Goal: Information Seeking & Learning: Understand process/instructions

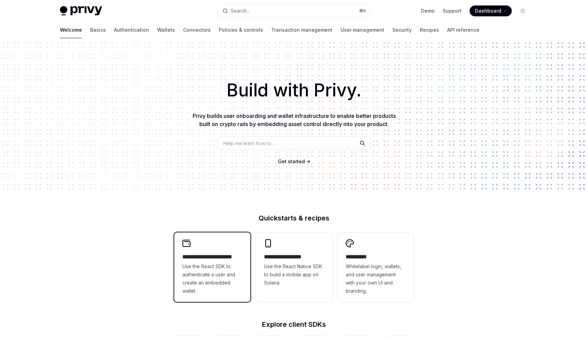
click at [204, 255] on h2 "**********" at bounding box center [213, 257] width 60 height 8
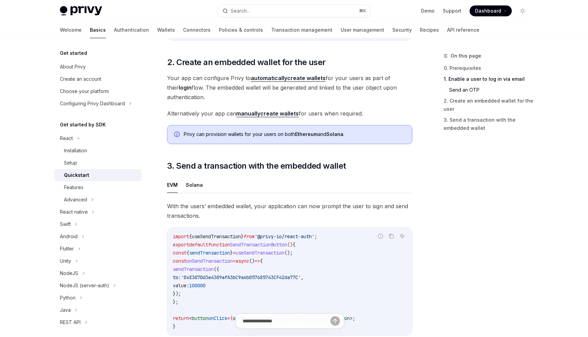
scroll to position [486, 0]
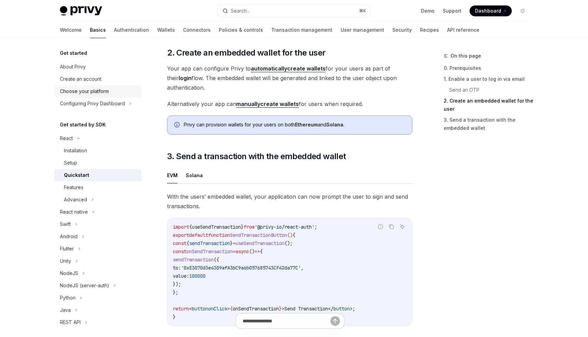
click at [88, 94] on div "Choose your platform" at bounding box center [84, 91] width 49 height 8
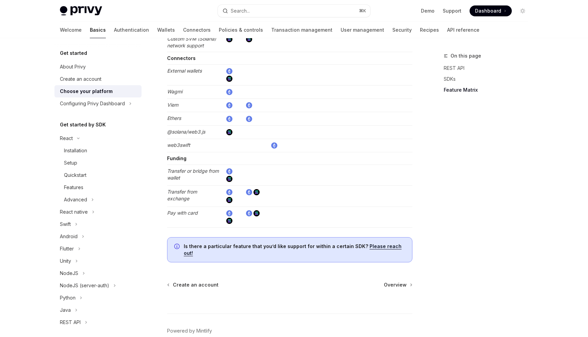
scroll to position [1290, 0]
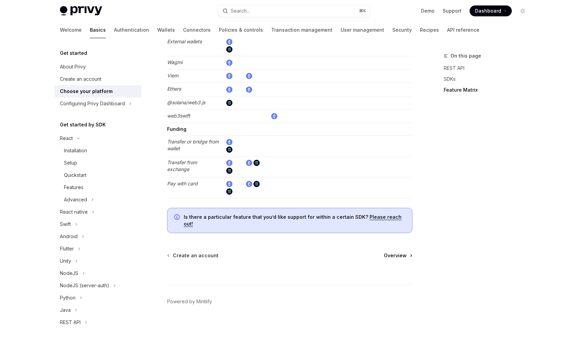
click at [393, 252] on span "Overview" at bounding box center [395, 255] width 23 height 7
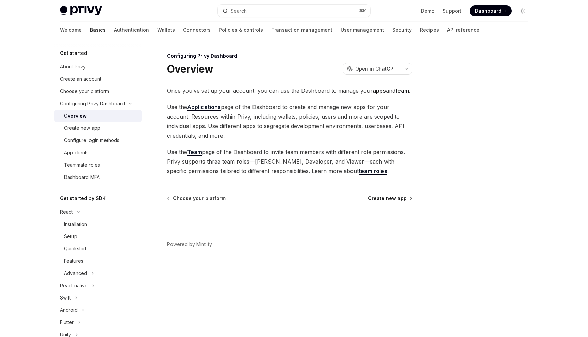
click at [391, 197] on span "Create new app" at bounding box center [387, 198] width 39 height 7
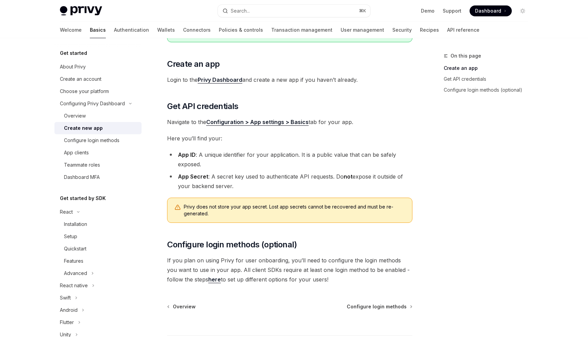
scroll to position [97, 0]
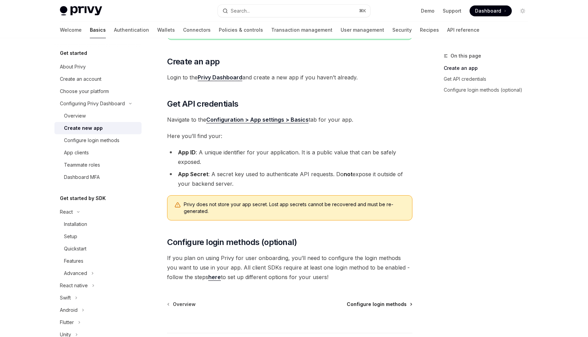
click at [375, 304] on span "Configure login methods" at bounding box center [377, 304] width 60 height 7
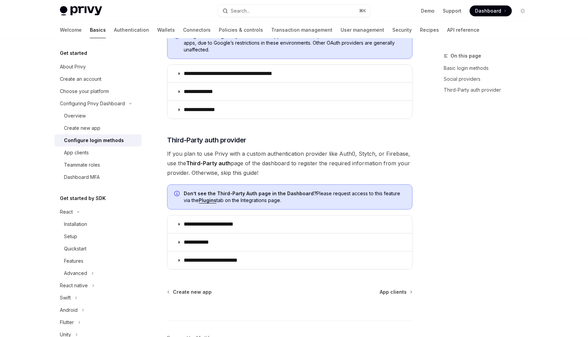
scroll to position [283, 0]
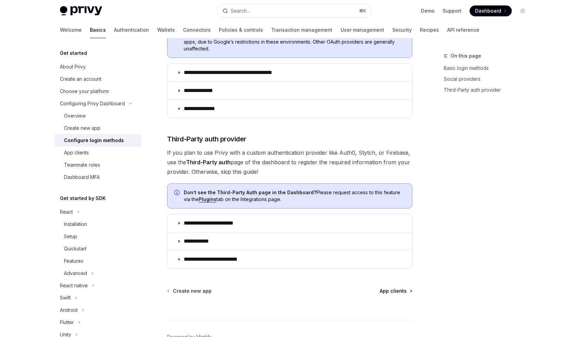
click at [383, 291] on span "App clients" at bounding box center [393, 290] width 27 height 7
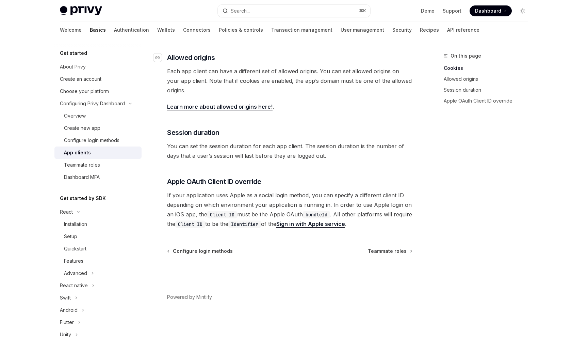
scroll to position [226, 0]
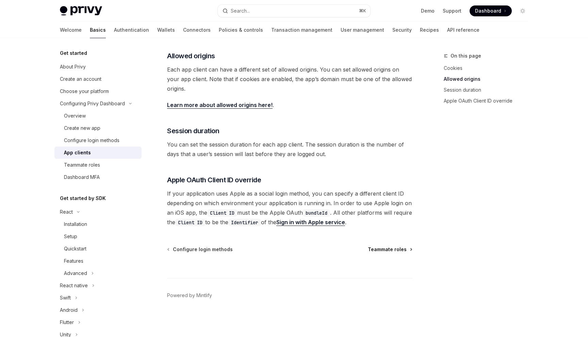
click at [399, 248] on span "Teammate roles" at bounding box center [387, 249] width 39 height 7
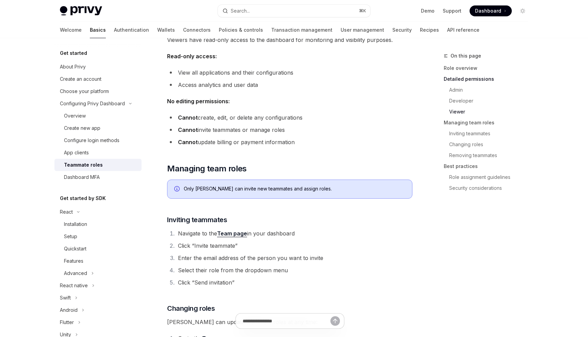
scroll to position [677, 0]
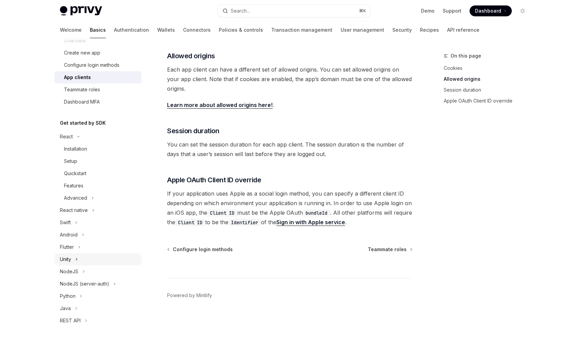
scroll to position [87, 0]
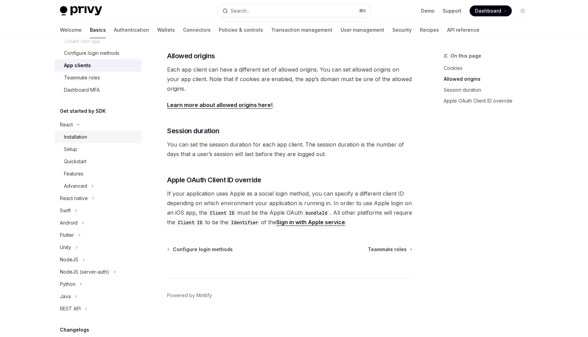
click at [96, 136] on div "Installation" at bounding box center [101, 137] width 74 height 8
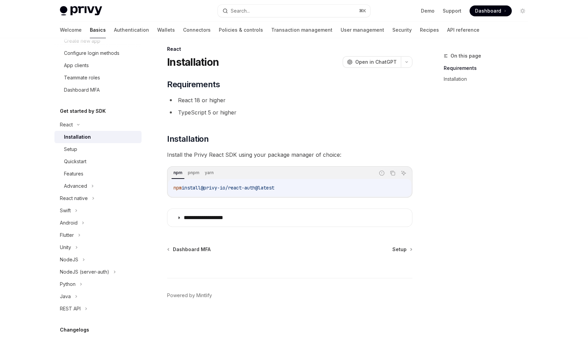
scroll to position [7, 0]
click at [223, 206] on div "**********" at bounding box center [290, 153] width 246 height 148
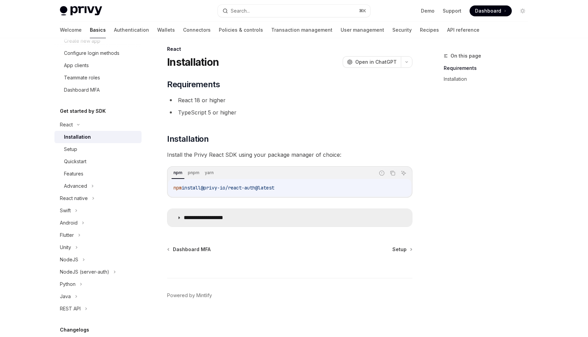
click at [223, 212] on summary "**********" at bounding box center [290, 218] width 245 height 18
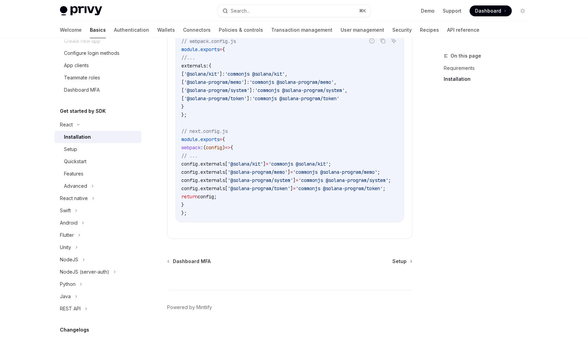
scroll to position [323, 0]
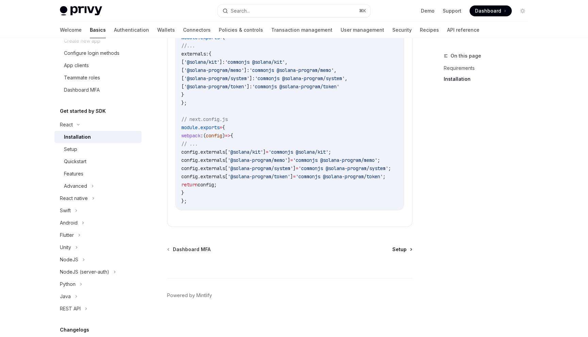
click at [407, 250] on link "Setup" at bounding box center [402, 249] width 19 height 7
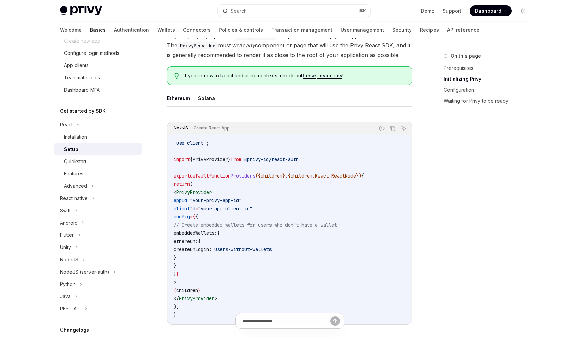
scroll to position [147, 0]
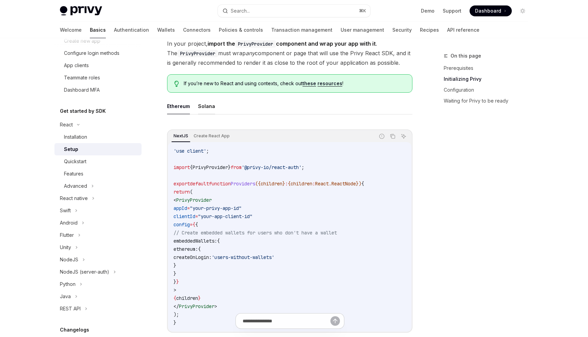
click at [202, 109] on button "Solana" at bounding box center [206, 106] width 17 height 16
click at [183, 110] on button "Ethereum" at bounding box center [178, 106] width 23 height 16
click at [199, 111] on button "Solana" at bounding box center [206, 106] width 17 height 16
click at [183, 108] on button "Ethereum" at bounding box center [178, 106] width 23 height 16
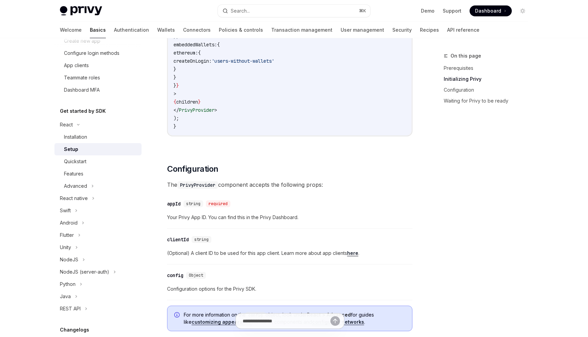
scroll to position [351, 0]
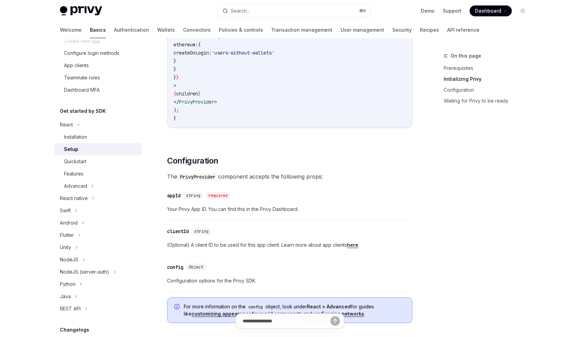
click at [352, 246] on link "here" at bounding box center [352, 245] width 11 height 6
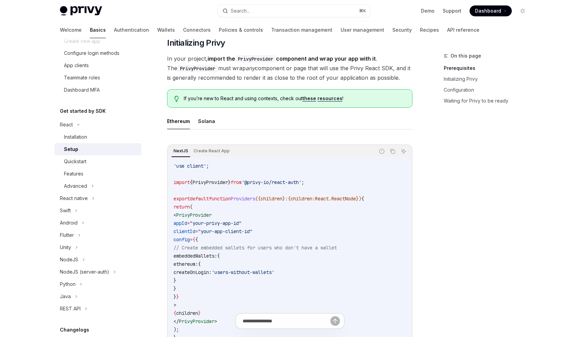
scroll to position [88, 0]
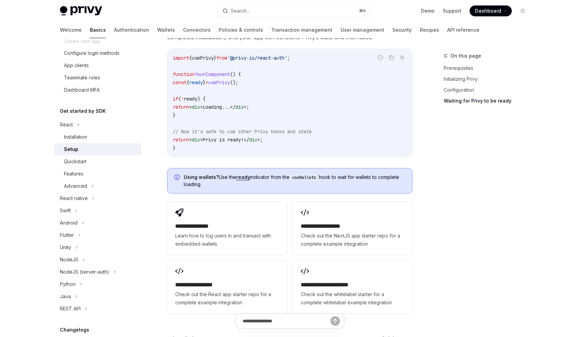
scroll to position [792, 0]
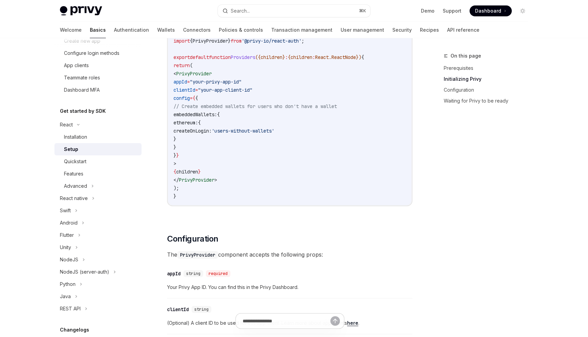
scroll to position [157, 0]
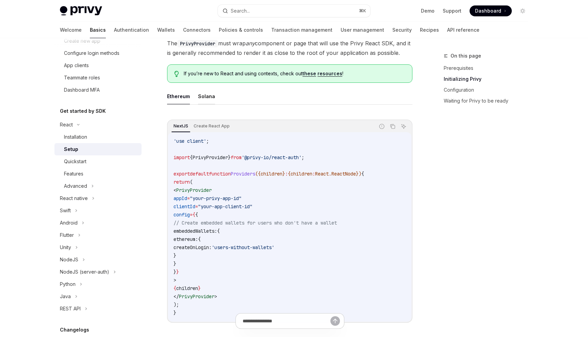
click at [208, 94] on button "Solana" at bounding box center [206, 96] width 17 height 16
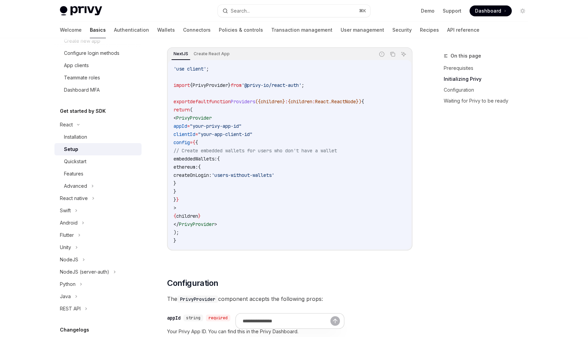
scroll to position [245, 0]
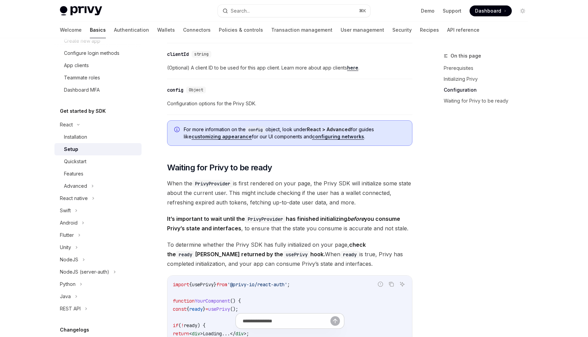
scroll to position [610, 0]
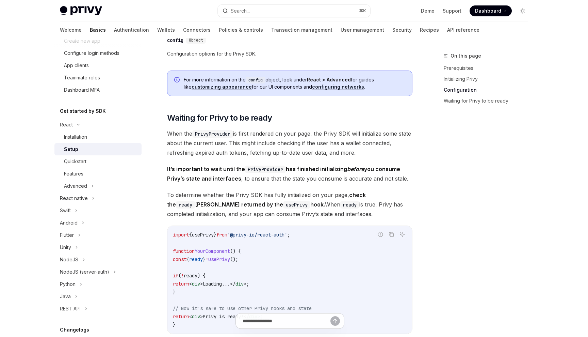
scroll to position [147, 0]
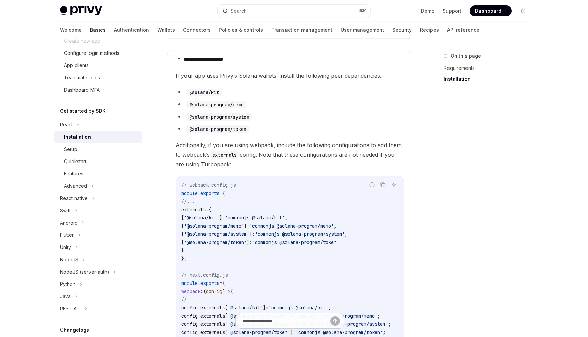
scroll to position [323, 0]
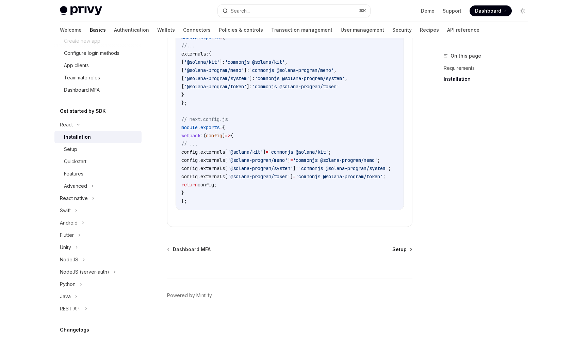
click at [401, 251] on span "Setup" at bounding box center [400, 249] width 14 height 7
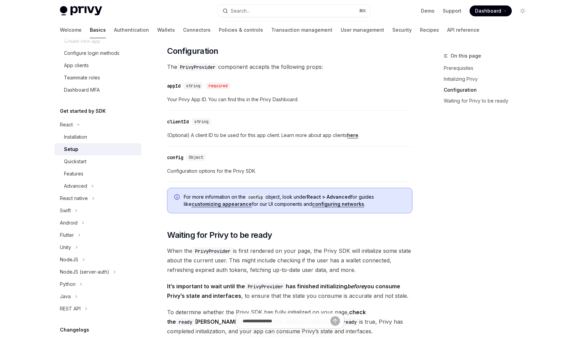
scroll to position [464, 0]
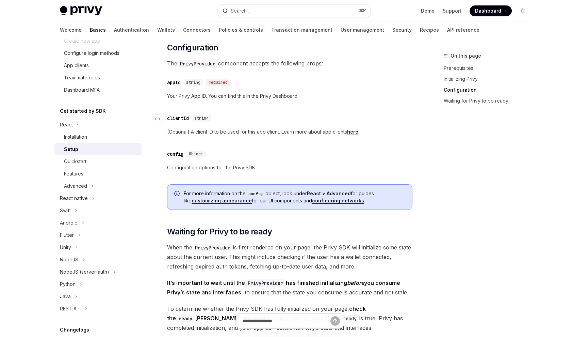
click at [180, 117] on div "clientId" at bounding box center [178, 118] width 22 height 7
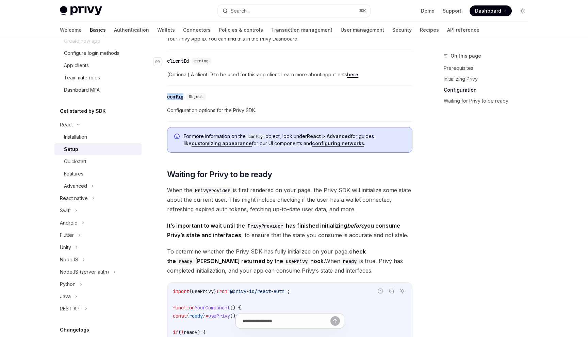
click at [180, 117] on div "​ Prerequisites Before you begin, make sure you have set up your Privy app and …" at bounding box center [290, 56] width 246 height 985
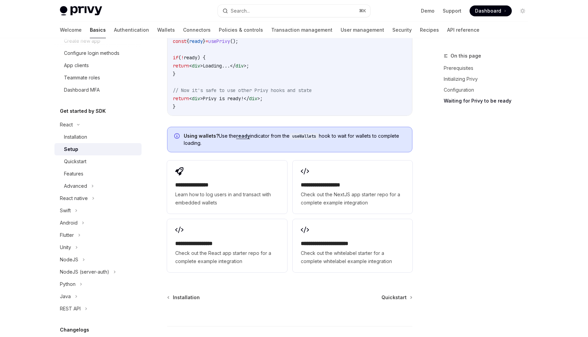
scroll to position [797, 0]
click at [399, 297] on span "Quickstart" at bounding box center [394, 296] width 25 height 7
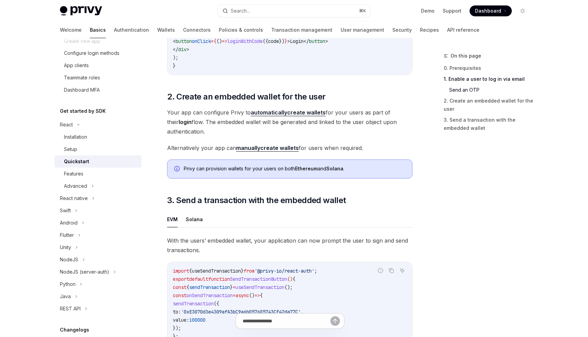
scroll to position [442, 0]
click at [318, 112] on link "automatically create wallets" at bounding box center [288, 112] width 75 height 7
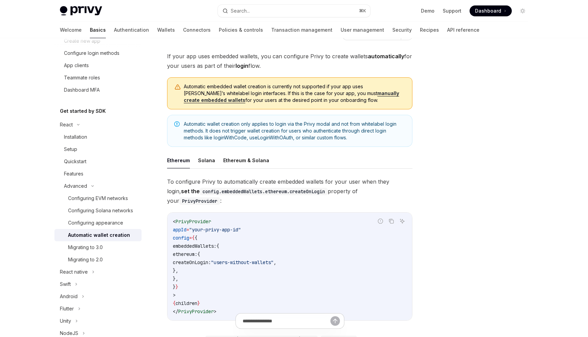
scroll to position [35, 0]
click at [255, 158] on button "Ethereum & Solana" at bounding box center [246, 160] width 46 height 16
type textarea "*"
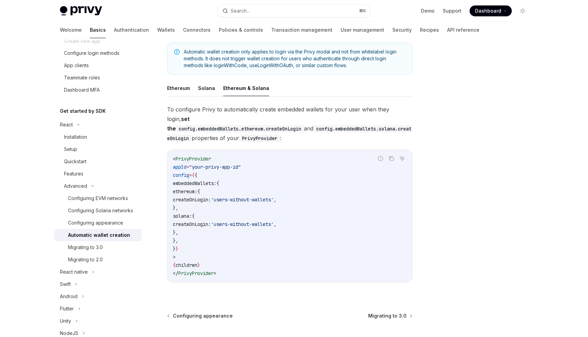
scroll to position [106, 0]
click at [340, 11] on button "Search... ⌘ K" at bounding box center [294, 11] width 153 height 12
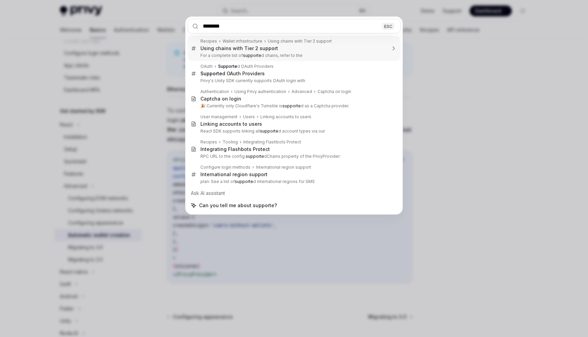
type input "*********"
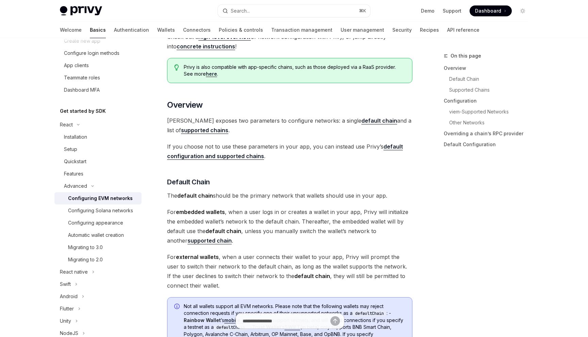
type textarea "*"
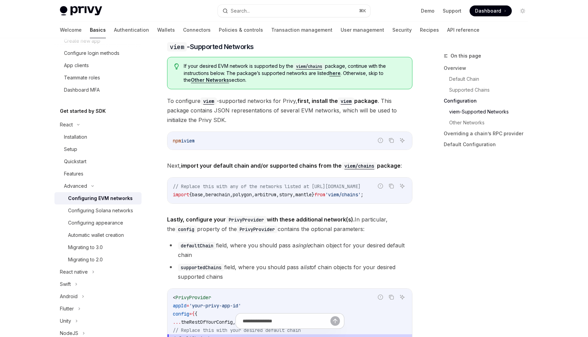
scroll to position [686, 0]
click at [336, 73] on link "here" at bounding box center [335, 73] width 11 height 6
